Goal: Check status: Check status

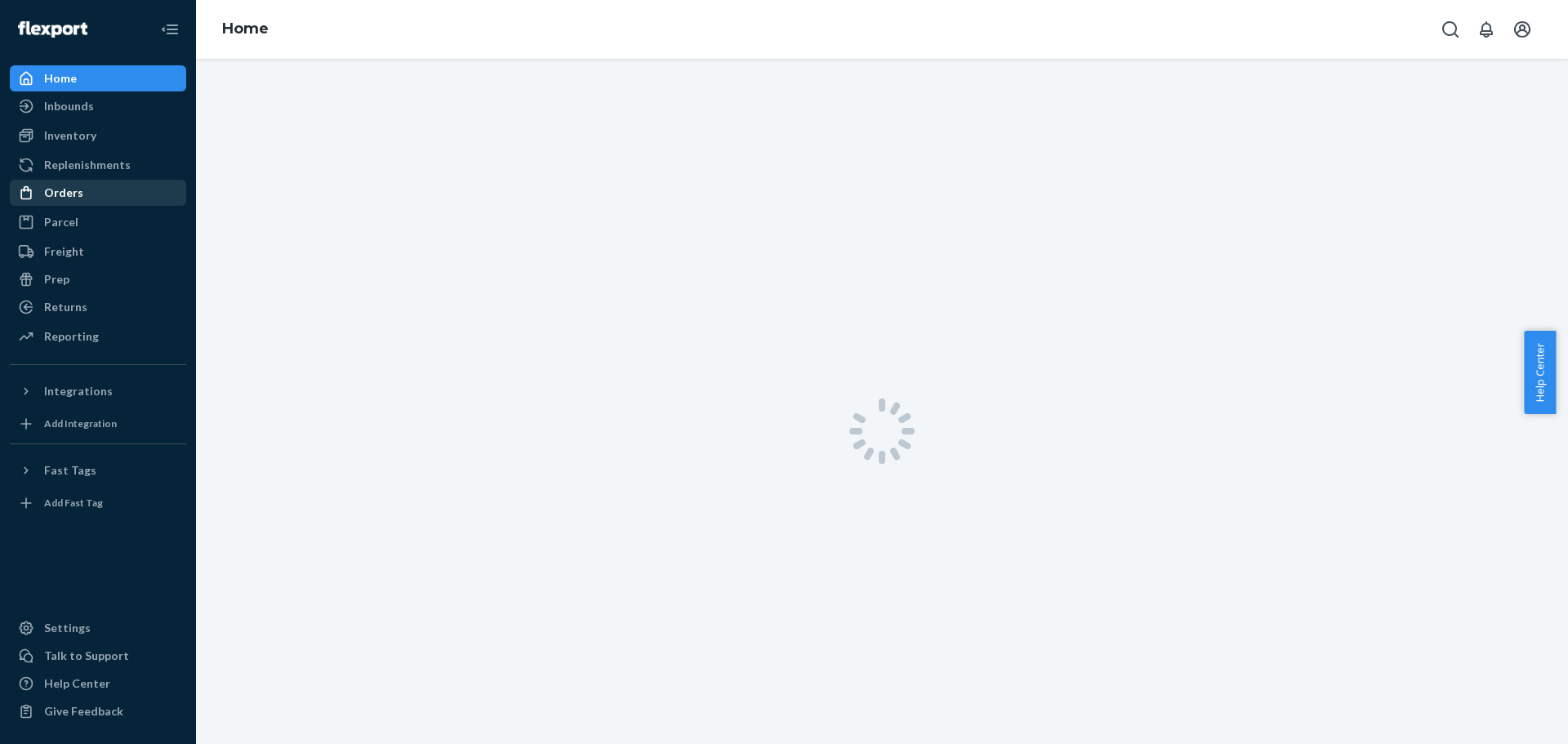
click at [90, 190] on div "Orders" at bounding box center [97, 192] width 173 height 23
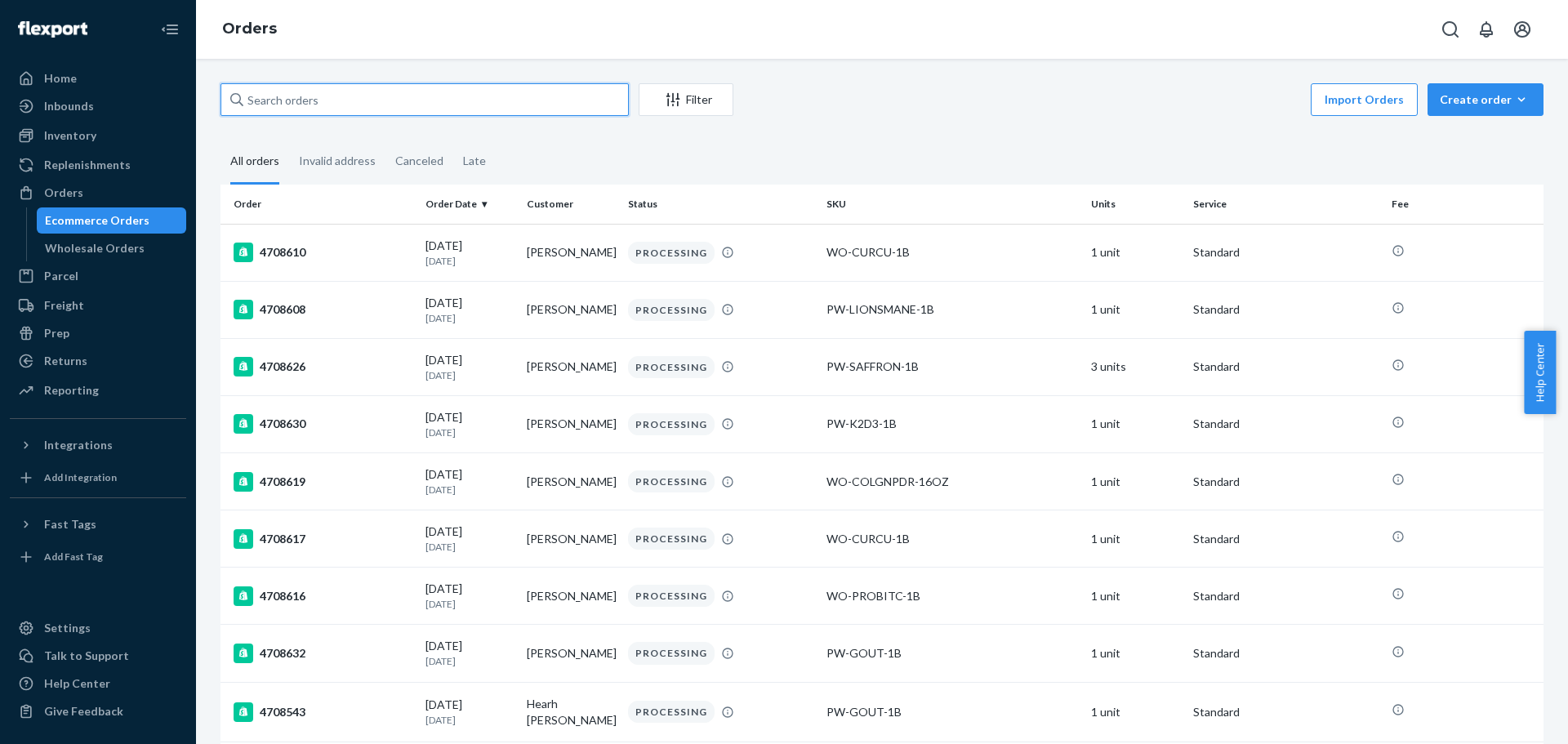
click at [320, 101] on input "text" at bounding box center [424, 100] width 408 height 33
paste input "4664375"
type input "4664375"
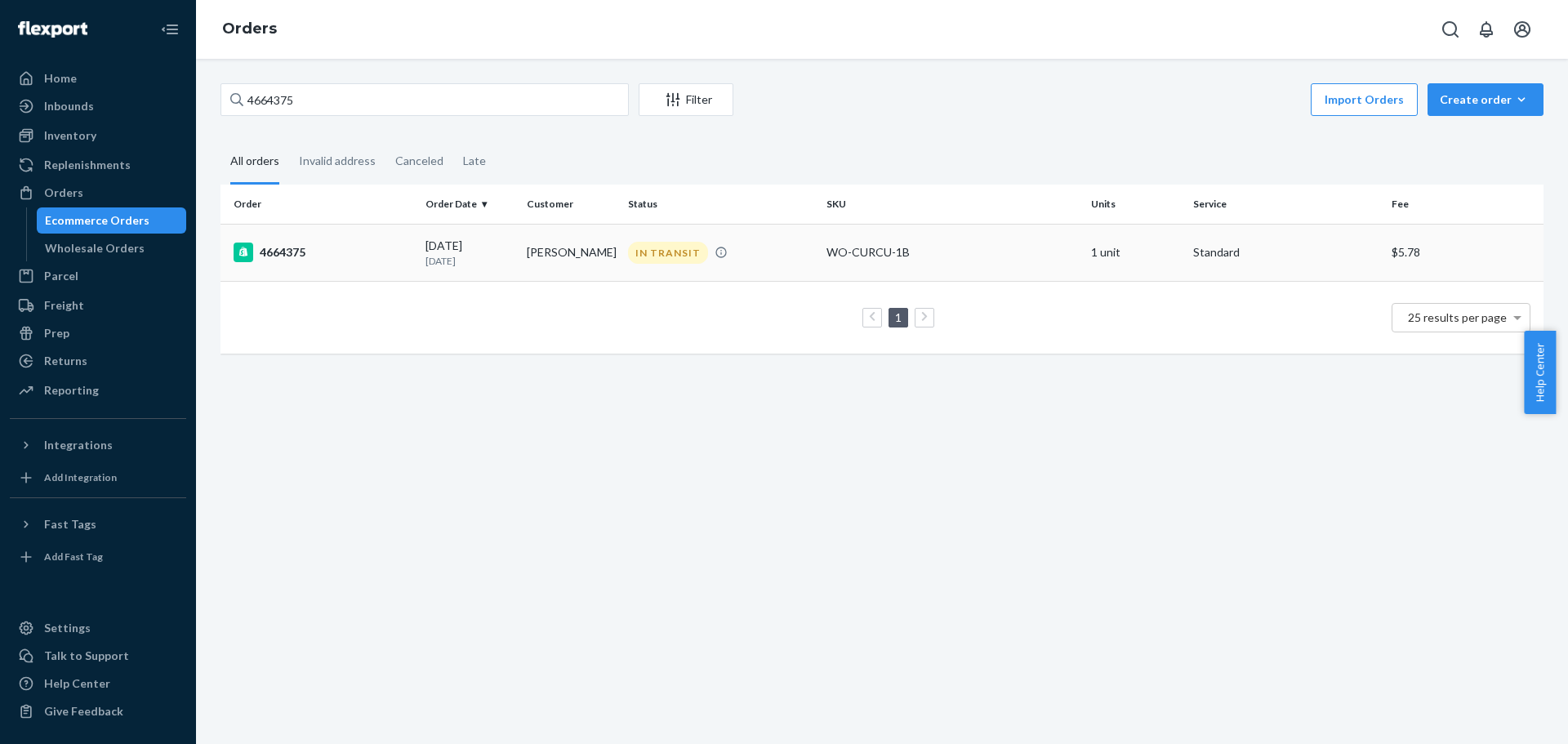
click at [400, 246] on div "4664375" at bounding box center [323, 252] width 179 height 20
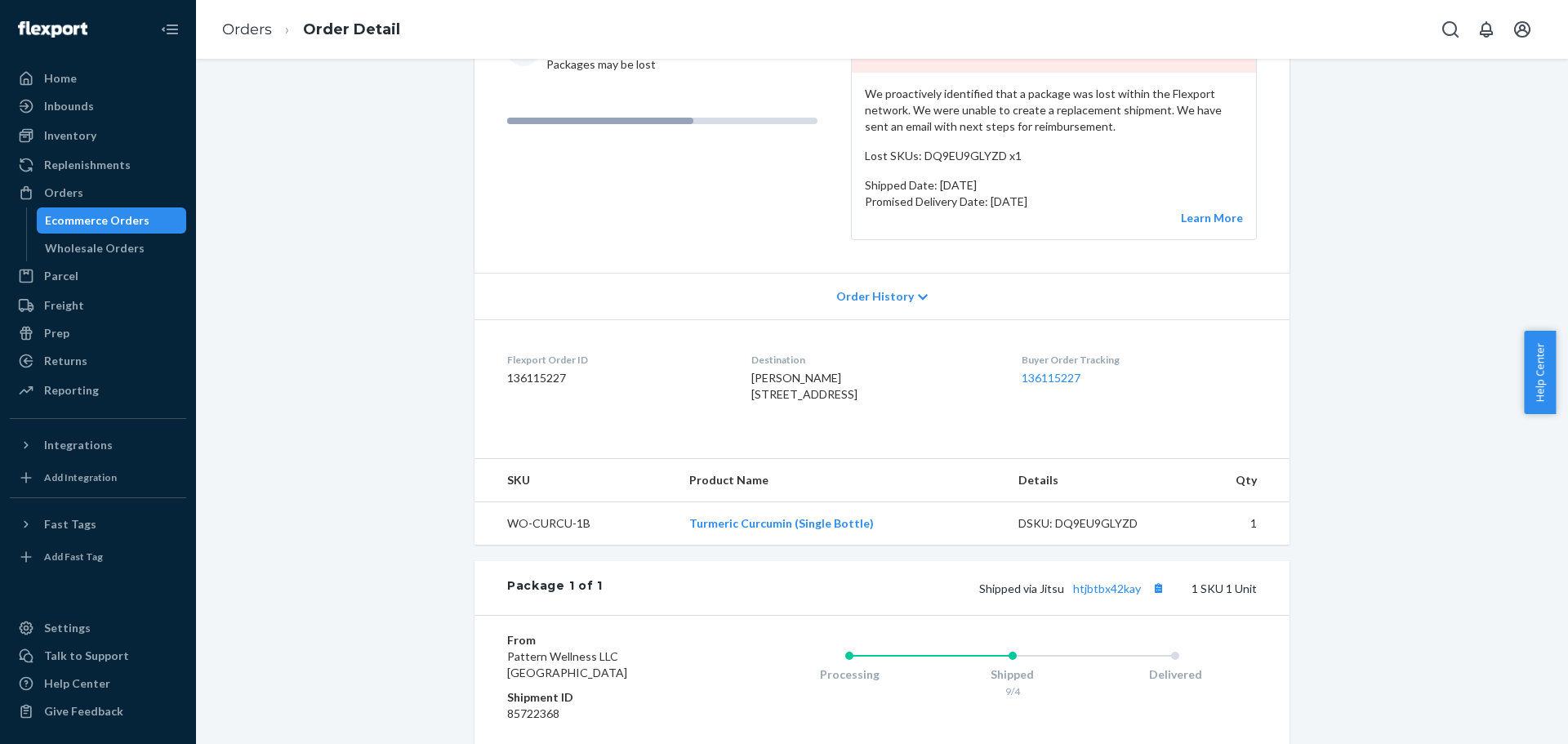
scroll to position [326, 0]
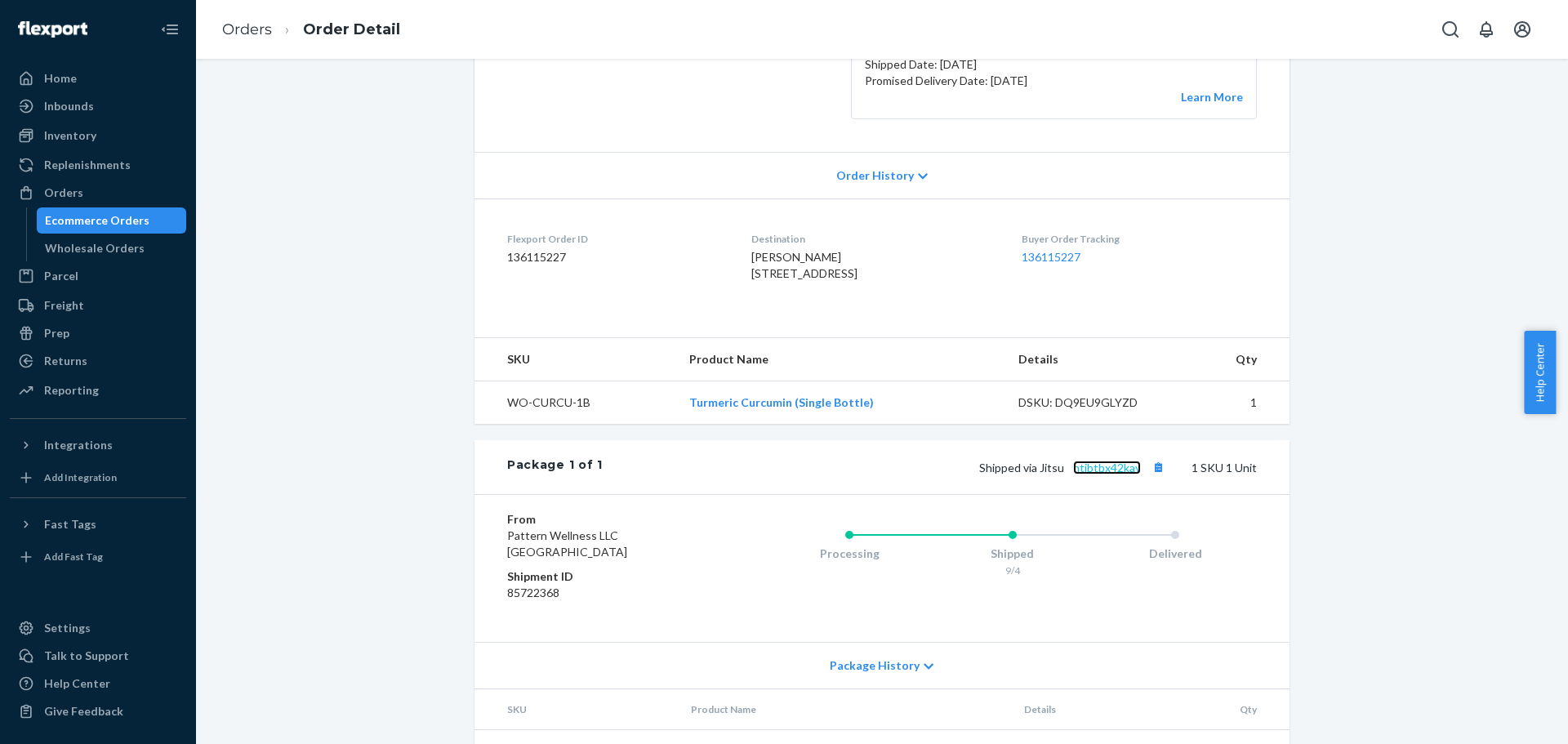
click at [1099, 474] on link "htjbtbx42kay" at bounding box center [1107, 467] width 68 height 14
